Goal: Task Accomplishment & Management: Manage account settings

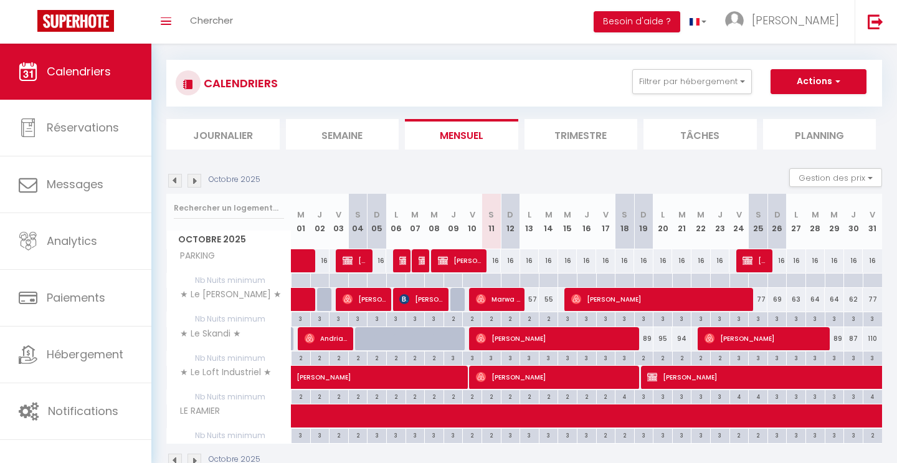
scroll to position [12, 0]
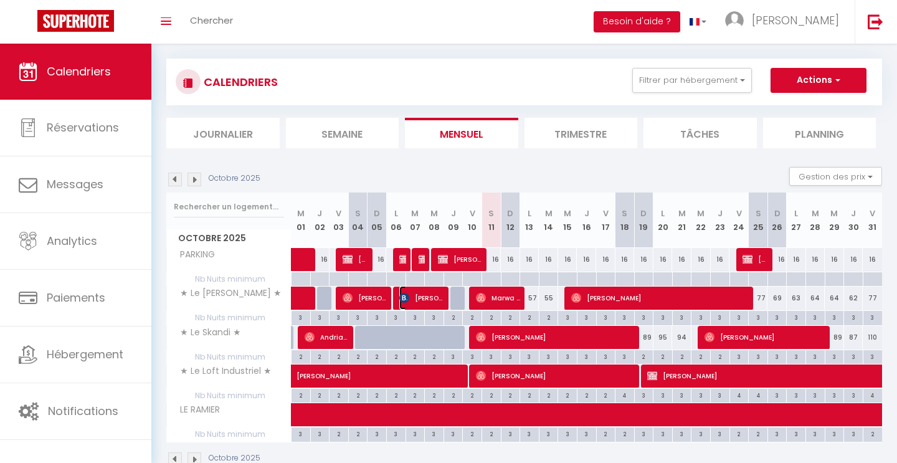
click at [432, 290] on span "[PERSON_NAME]" at bounding box center [421, 298] width 45 height 24
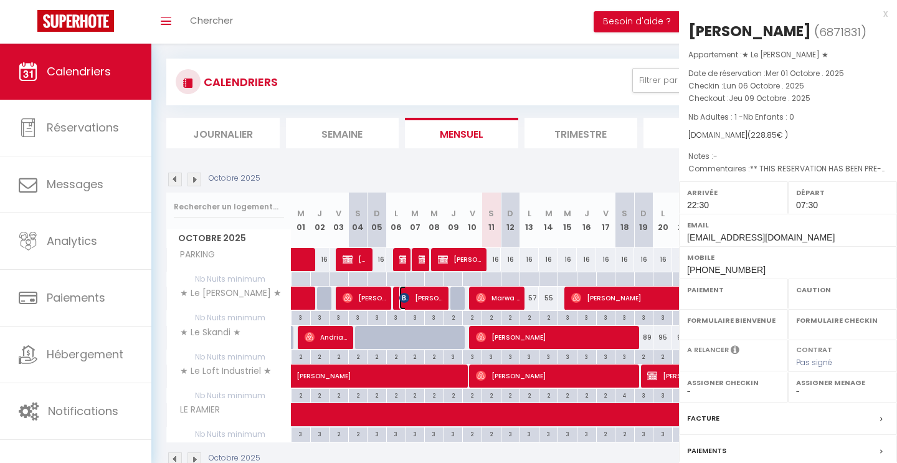
select select "OK"
select select "1"
select select "0"
select select "1"
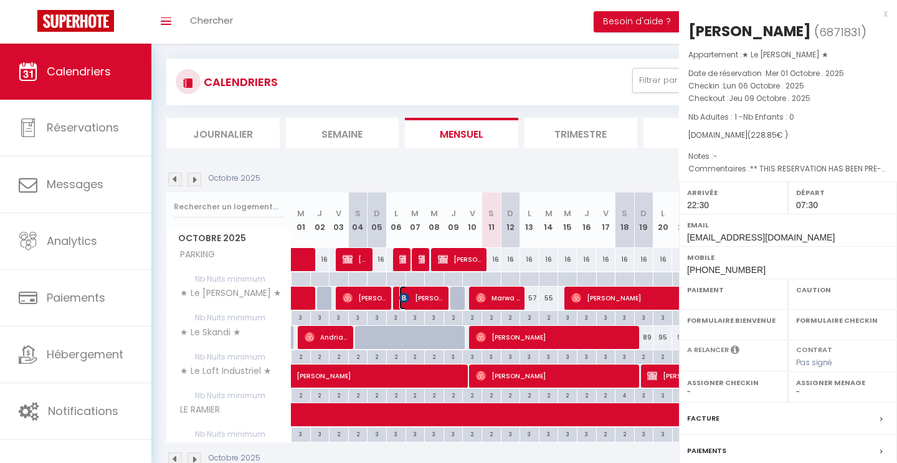
select select
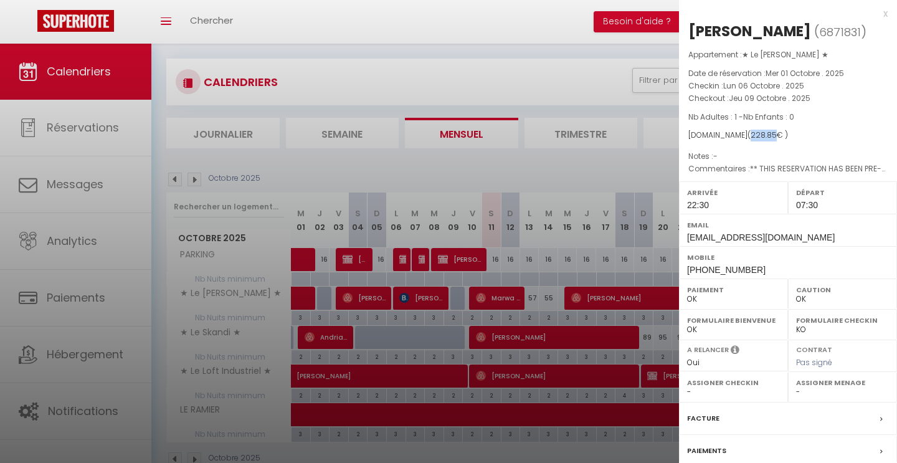
drag, startPoint x: 767, startPoint y: 135, endPoint x: 744, endPoint y: 136, distance: 23.1
click at [748, 136] on span "( 228.85 € )" at bounding box center [768, 135] width 40 height 11
copy span "228.85"
